Goal: Find specific page/section: Find specific page/section

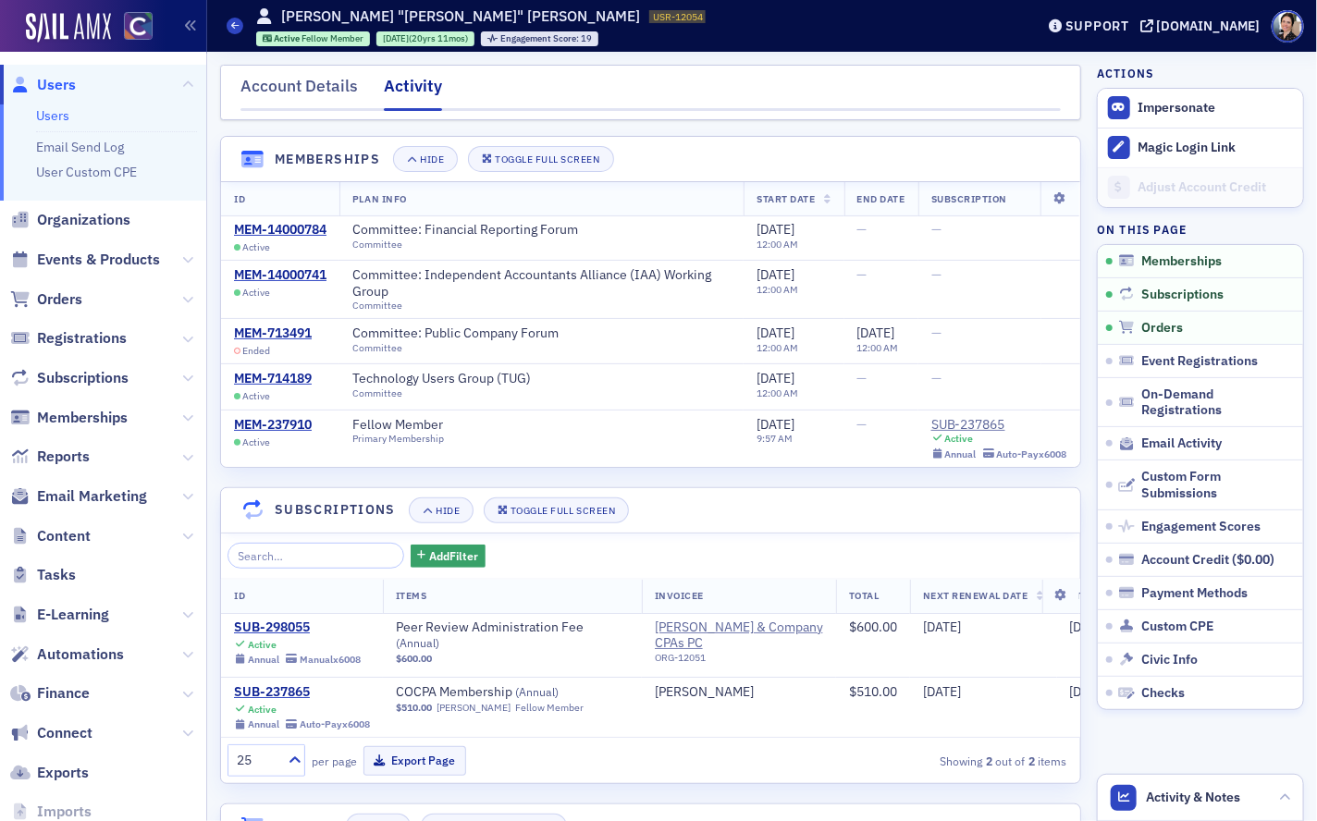
click at [63, 85] on span "Users" at bounding box center [56, 85] width 39 height 20
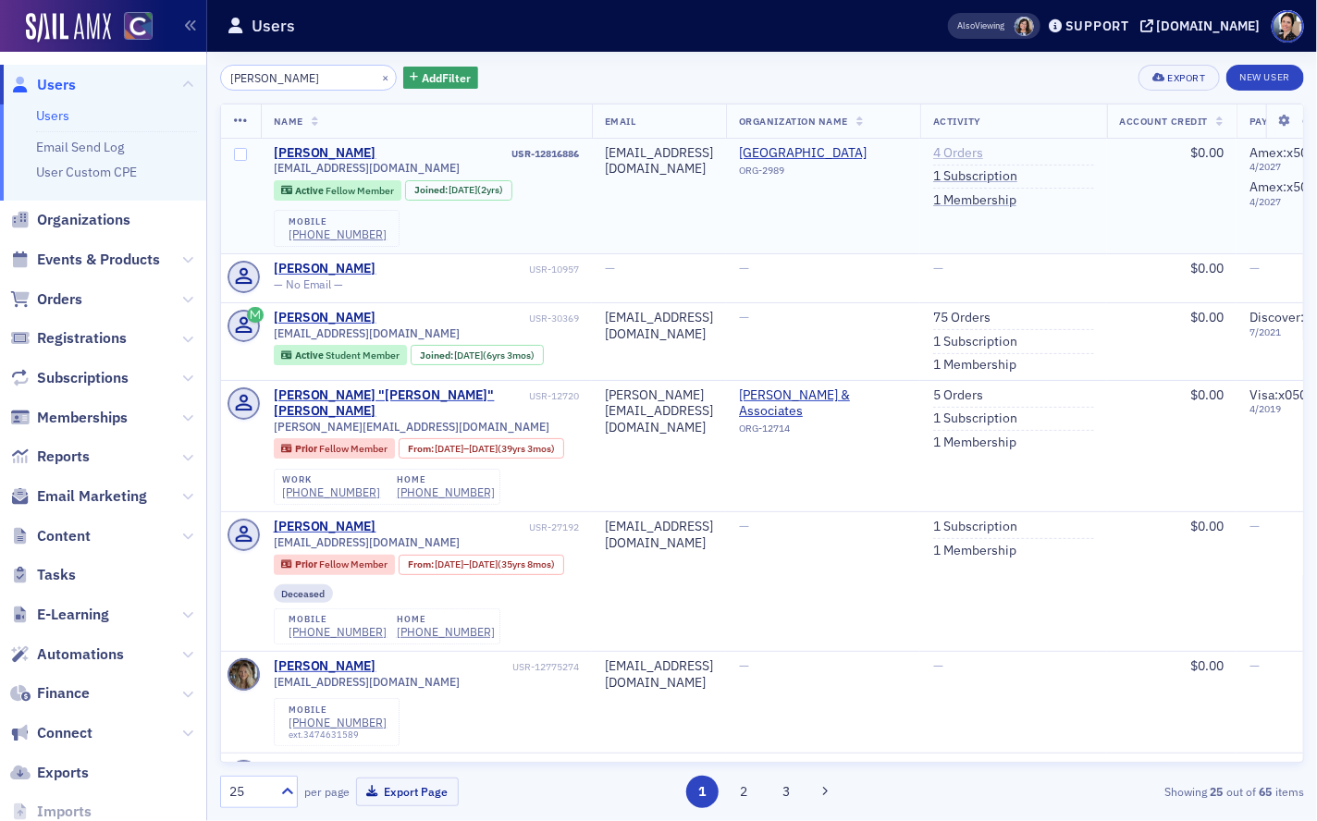
type input "[PERSON_NAME]"
click at [983, 155] on link "4 Orders" at bounding box center [958, 153] width 50 height 17
